Goal: Task Accomplishment & Management: Use online tool/utility

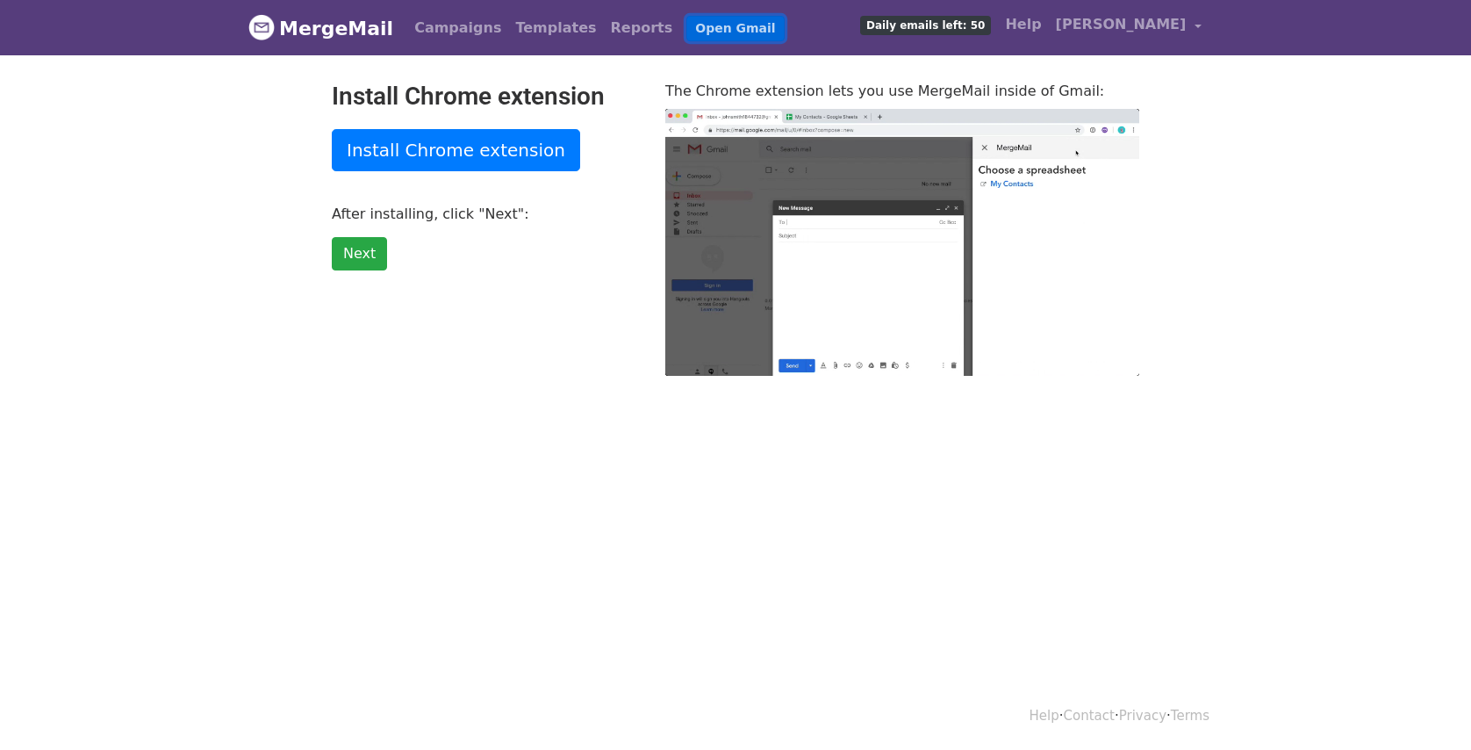
click at [692, 26] on link "Open Gmail" at bounding box center [734, 28] width 97 height 25
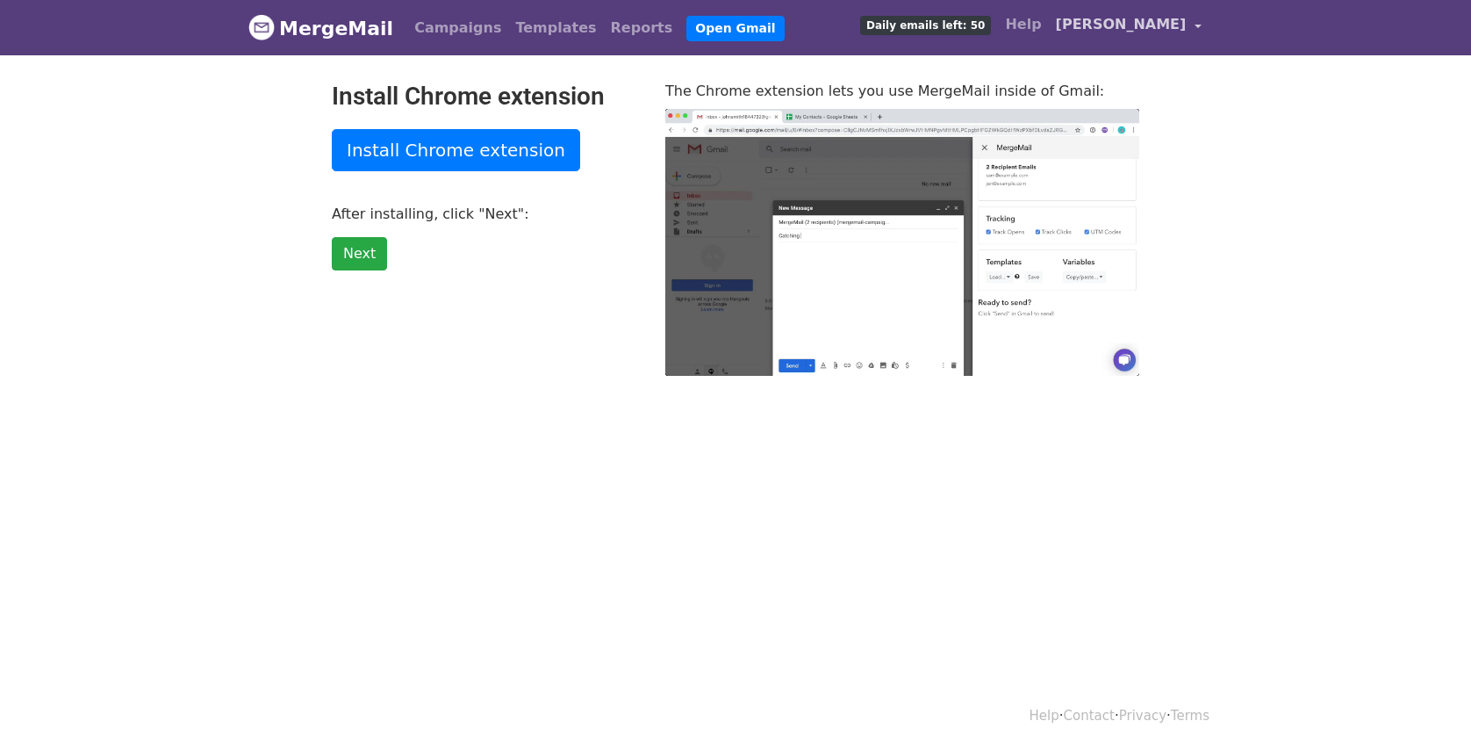
click at [1153, 25] on span "[PERSON_NAME]" at bounding box center [1121, 24] width 131 height 21
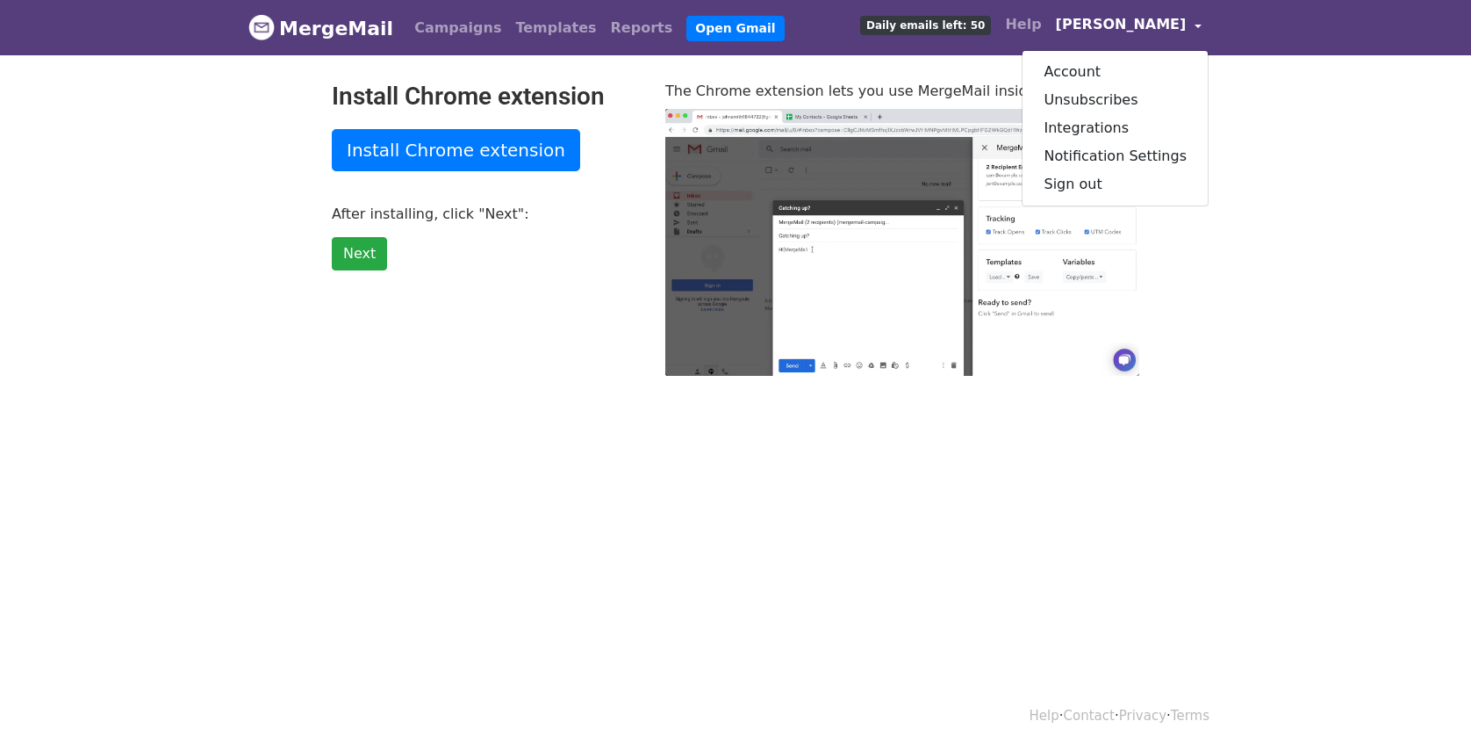
click at [1283, 139] on body "MergeMail Campaigns Templates Reports Open Gmail Daily emails left: 50 Help Nic…" at bounding box center [735, 223] width 1471 height 446
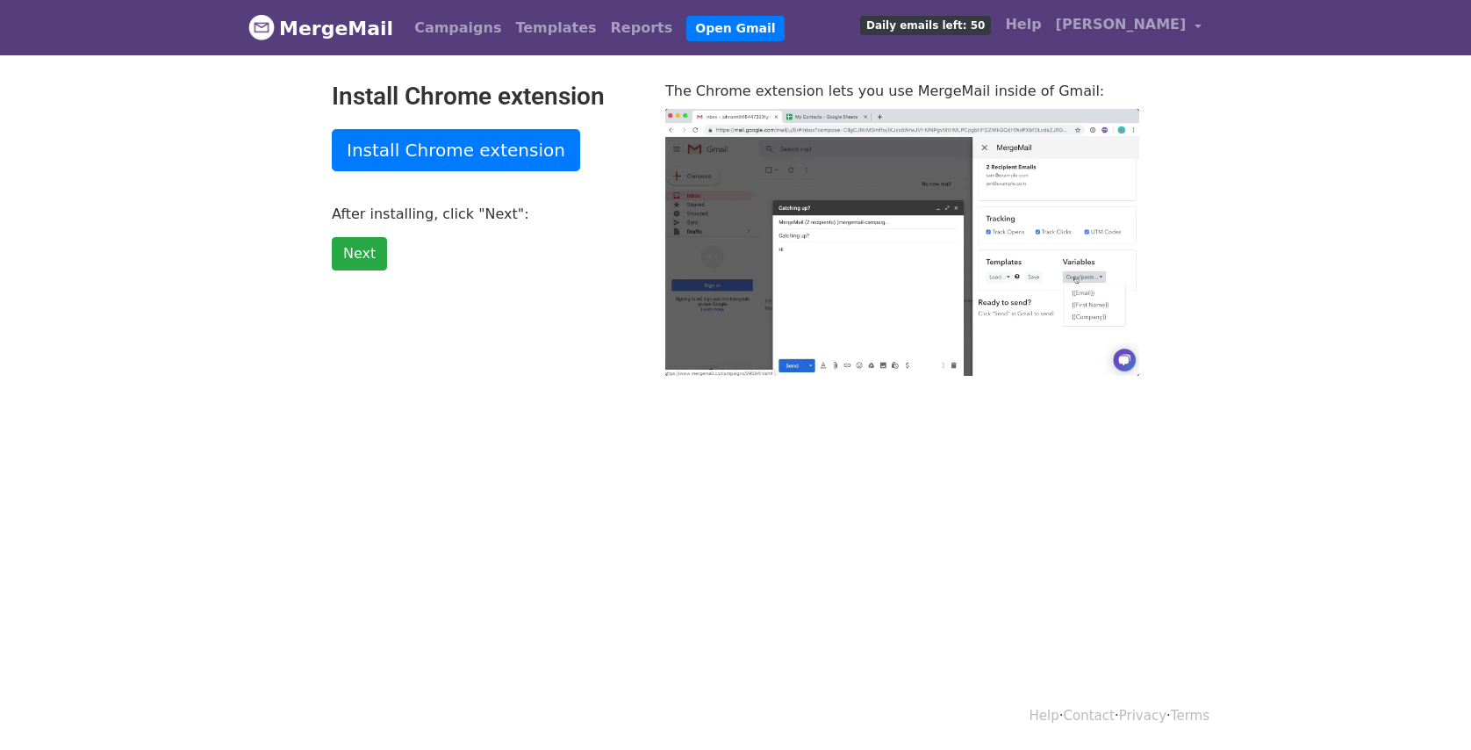
type input "90.06"
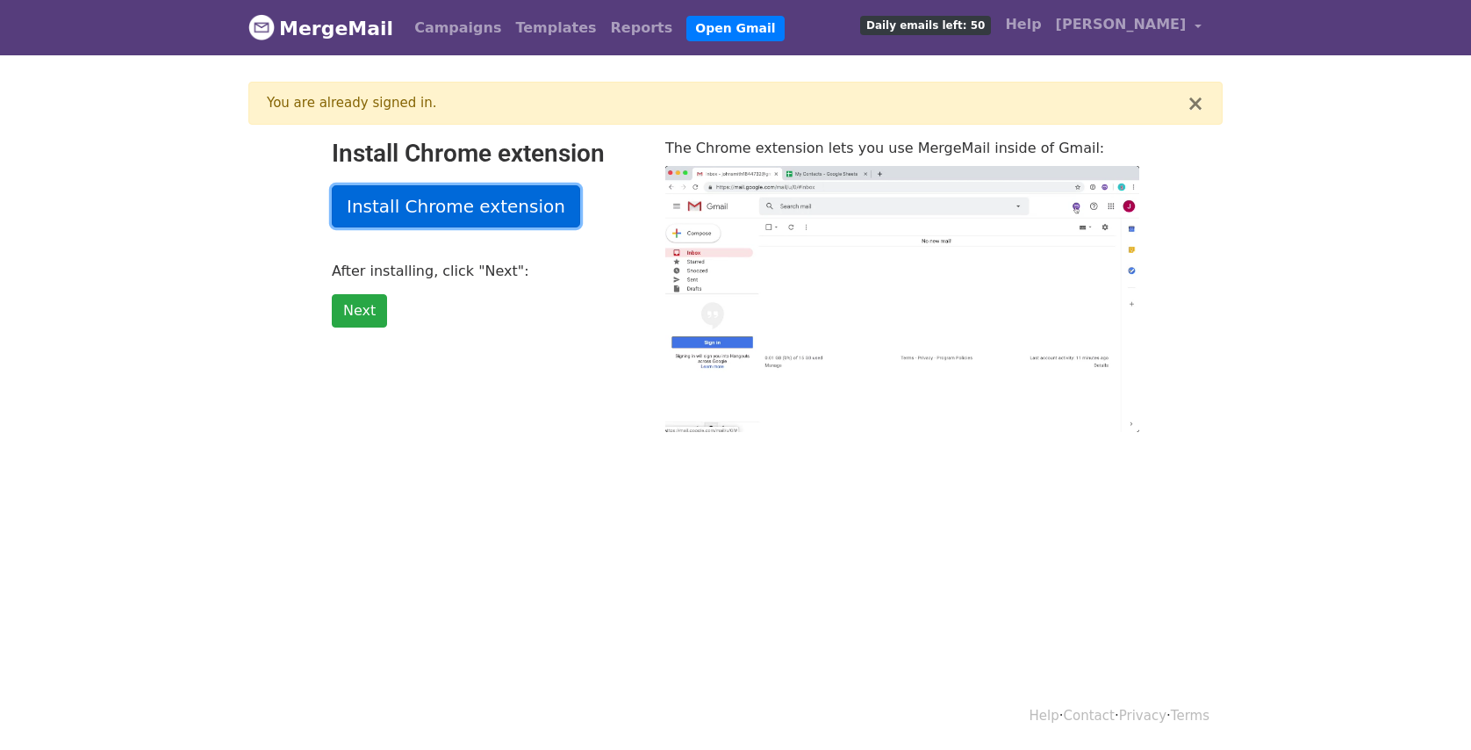
click at [512, 212] on link "Install Chrome extension" at bounding box center [456, 206] width 248 height 42
type input "20.48"
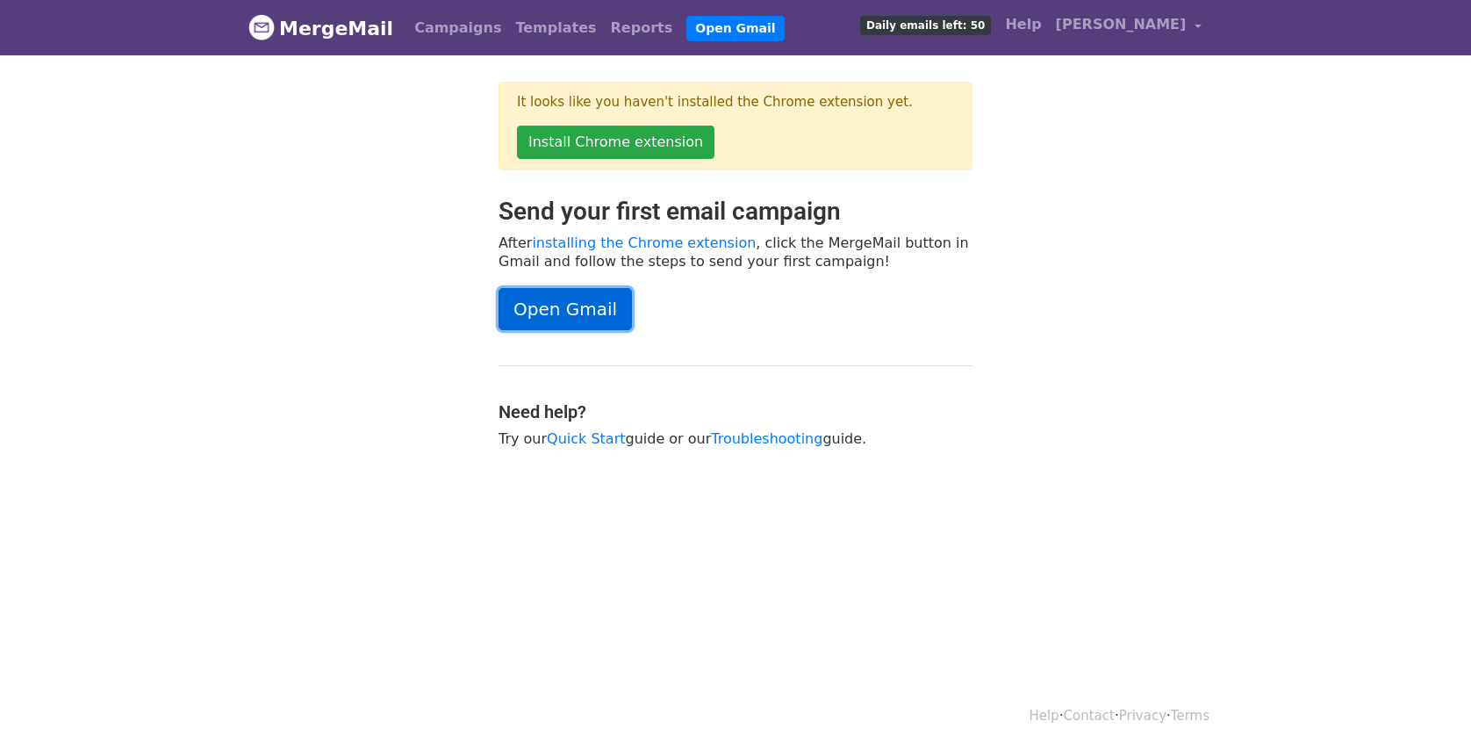
click at [556, 304] on link "Open Gmail" at bounding box center [565, 309] width 133 height 42
click at [549, 309] on link "Open Gmail" at bounding box center [565, 309] width 133 height 42
